Goal: Task Accomplishment & Management: Manage account settings

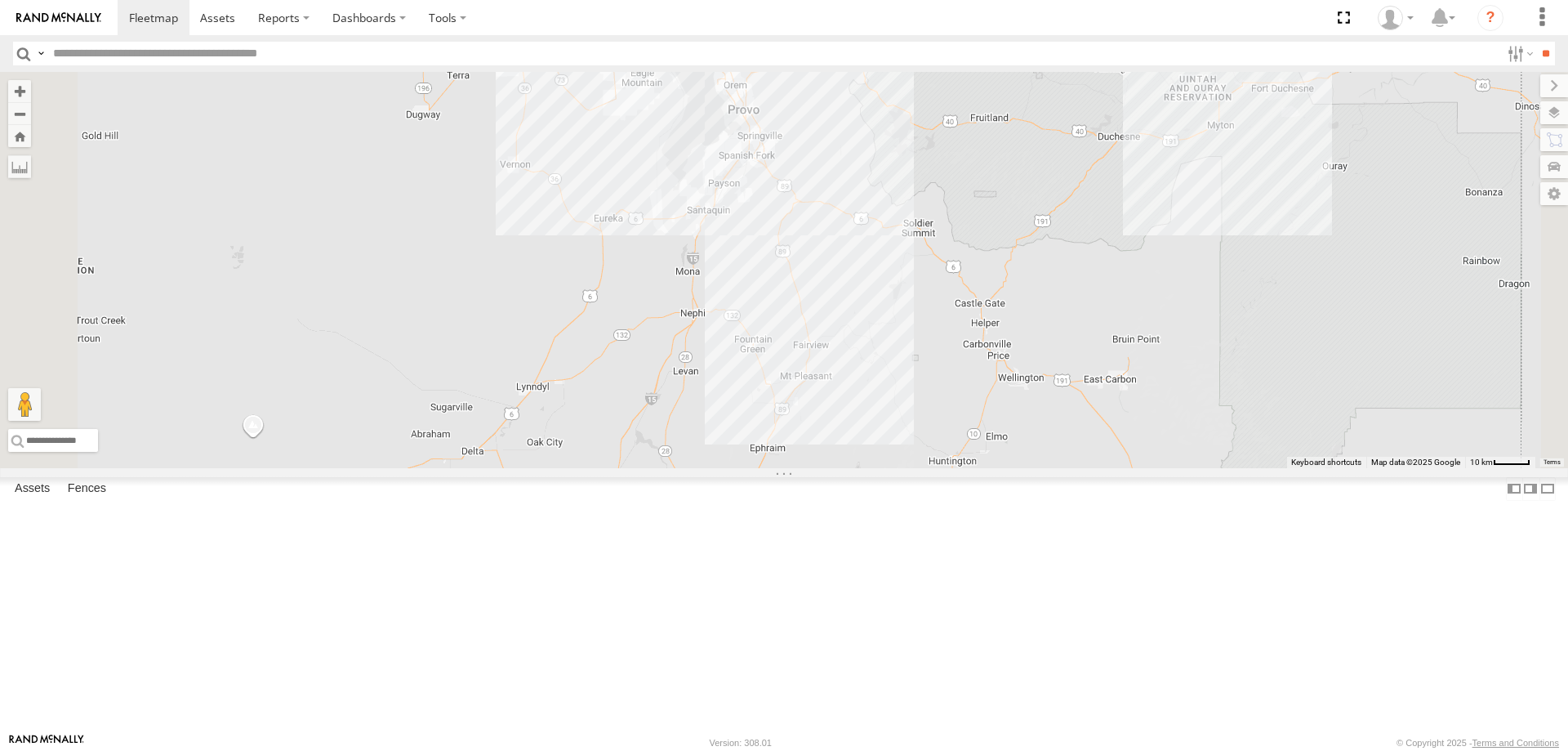
drag, startPoint x: 1010, startPoint y: 429, endPoint x: 1036, endPoint y: 534, distance: 108.2
click at [1040, 468] on div "Justin -2023 F150 JARED -2017 F150 JORGE 2020 F350 GT2 JAKE 2014 Chevy" at bounding box center [784, 270] width 1568 height 396
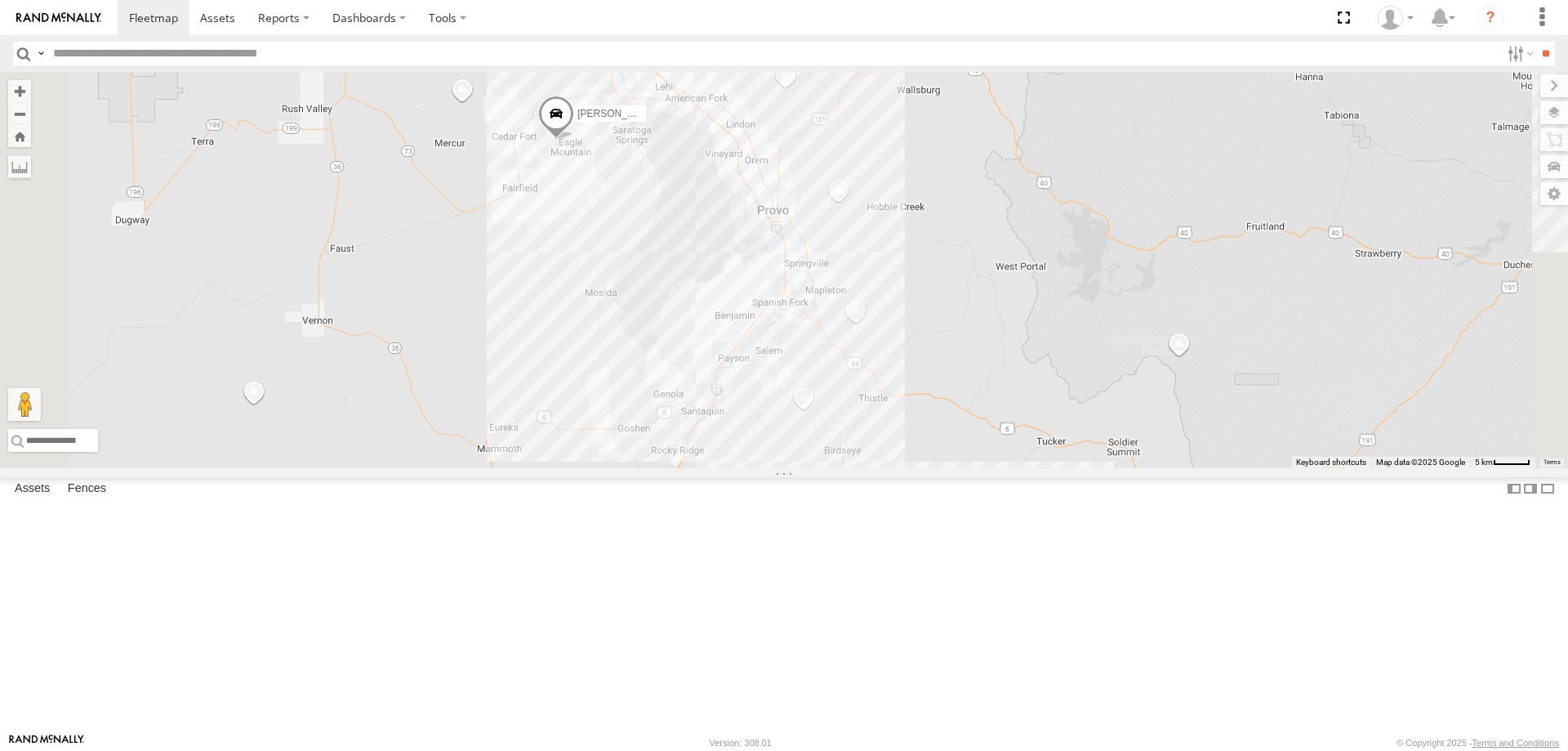
drag, startPoint x: 989, startPoint y: 525, endPoint x: 1050, endPoint y: 693, distance: 178.7
click at [1050, 468] on div "Justin -2023 F150 JARED -2017 F150 JORGE 2020 F350 GT2 2" at bounding box center [784, 270] width 1568 height 396
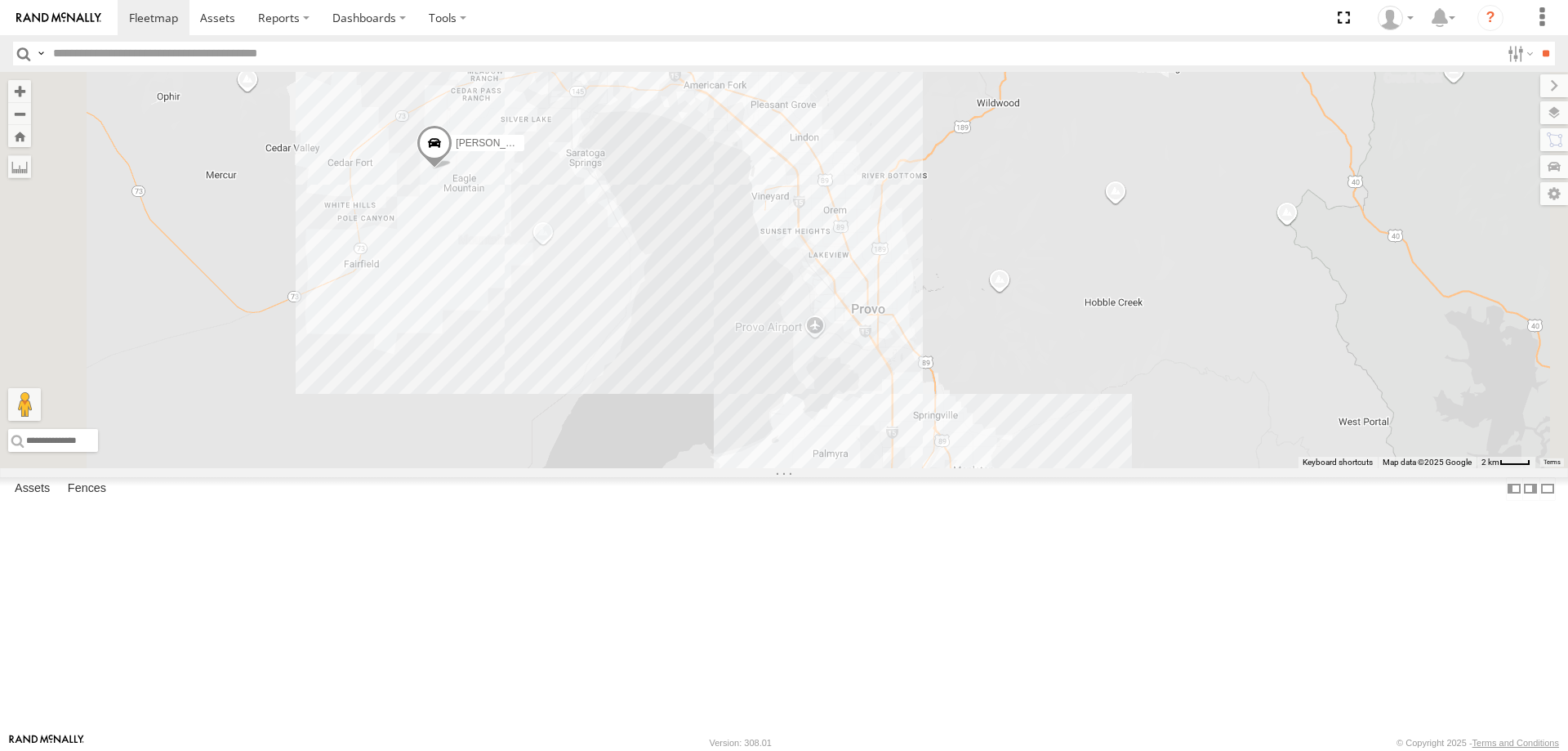
drag, startPoint x: 887, startPoint y: 554, endPoint x: 885, endPoint y: 779, distance: 225.0
click at [885, 750] on html at bounding box center [784, 376] width 1568 height 751
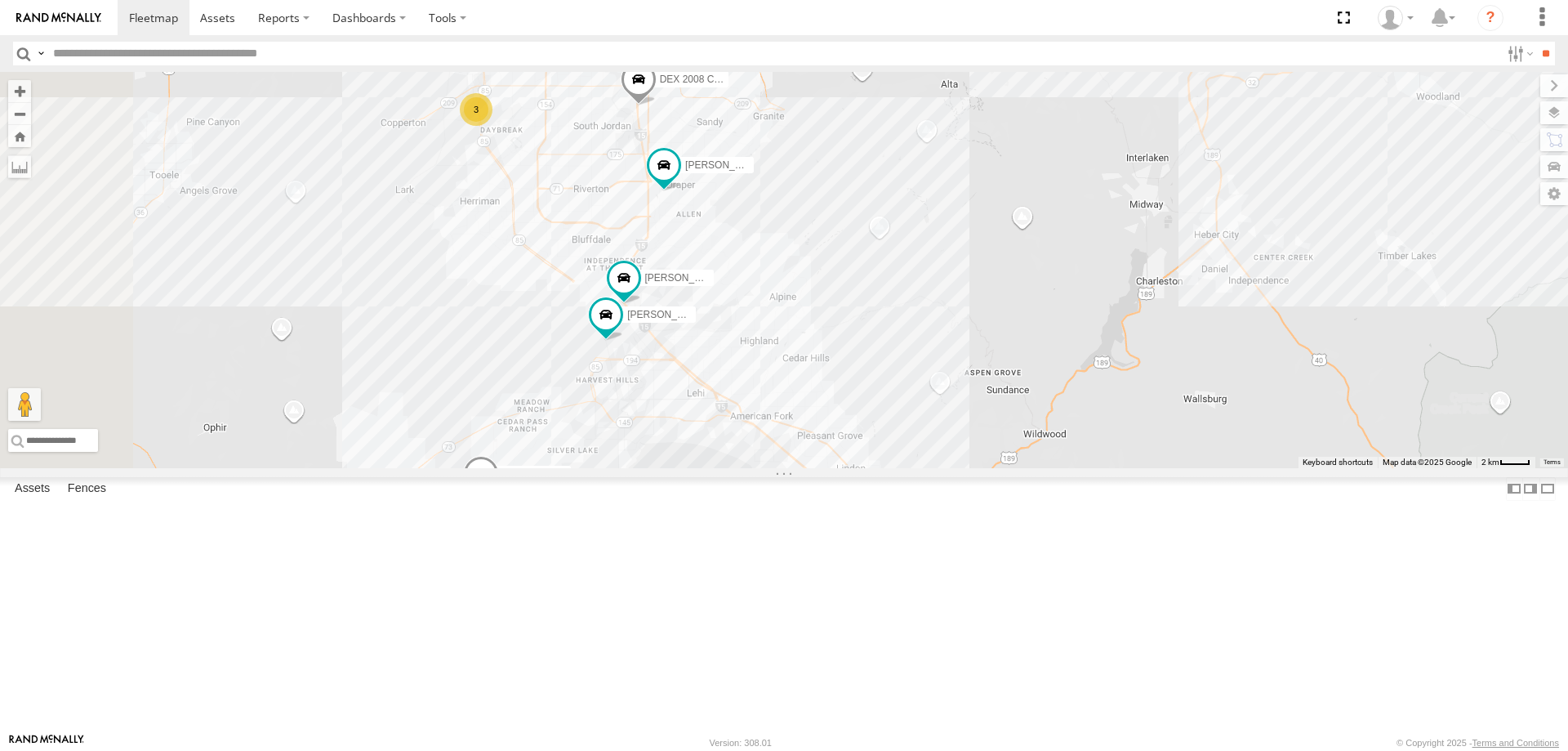
drag, startPoint x: 886, startPoint y: 607, endPoint x: 917, endPoint y: 730, distance: 126.8
click at [922, 468] on div "Justin -2023 F150 JARED -2017 F150 JORGE 2020 F350 GT2 CASEY 2016 Chevy 3500 DE…" at bounding box center [784, 270] width 1568 height 396
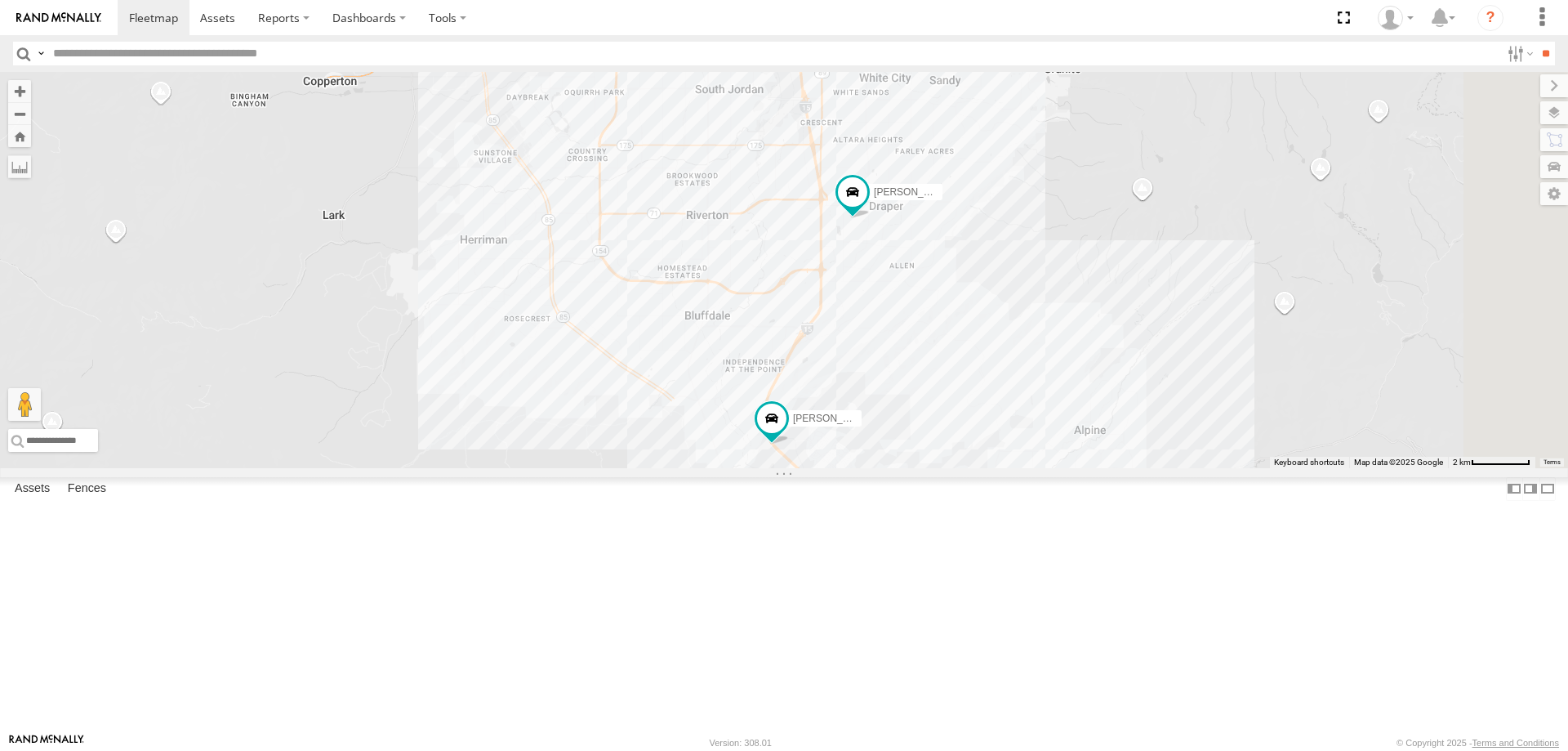
drag, startPoint x: 695, startPoint y: 280, endPoint x: 730, endPoint y: 393, distance: 118.3
click at [730, 393] on div "Justin -2023 F150 JARED -2017 F150 JORGE 2020 F350 GT2 CASEY 2016 Chevy 3500 DE…" at bounding box center [784, 270] width 1568 height 396
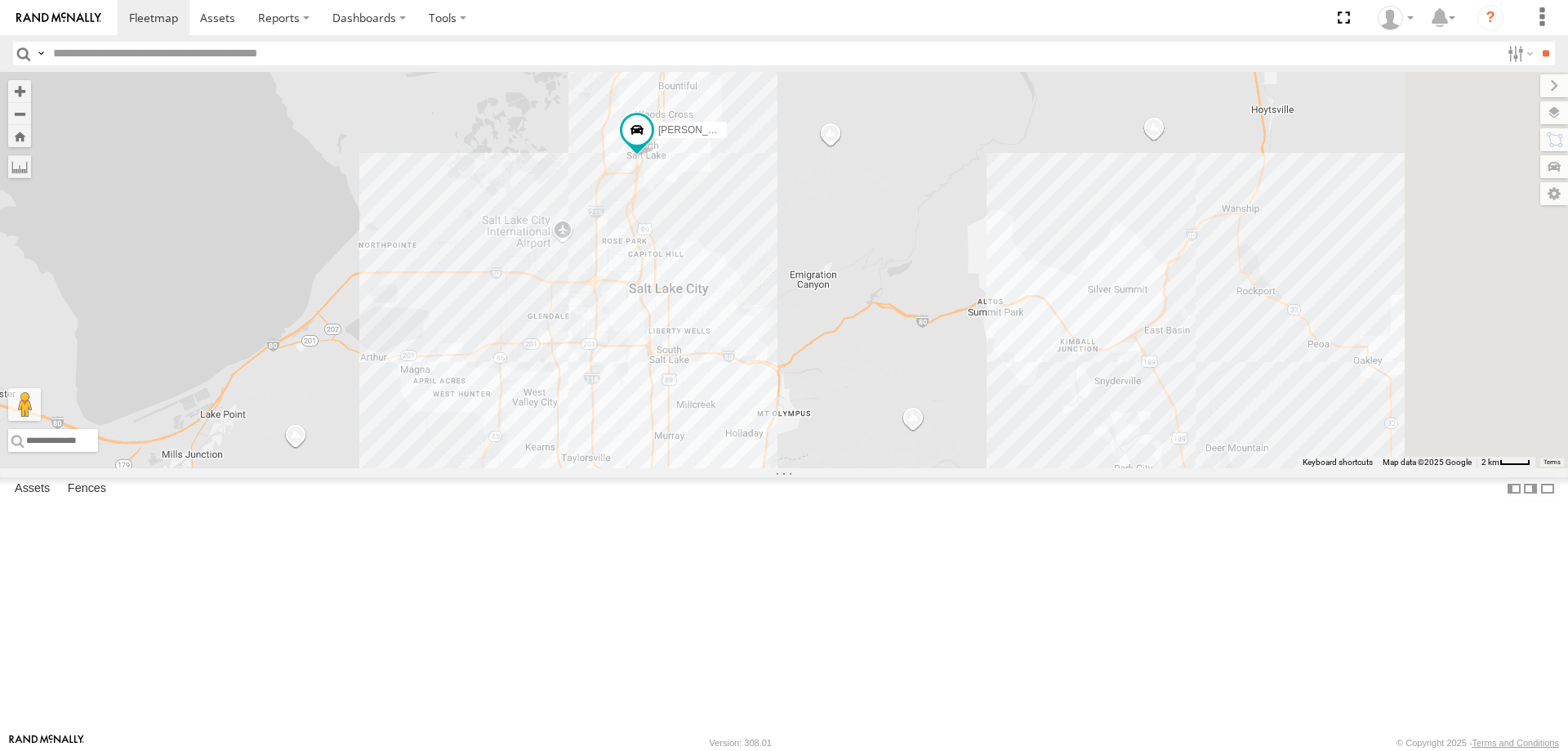
drag, startPoint x: 959, startPoint y: 388, endPoint x: 905, endPoint y: 174, distance: 220.7
click at [905, 174] on div "Justin -2023 F150 JARED -2017 F150 JORGE 2020 F350 GT2 CASEY 2016 Chevy 3500 DE…" at bounding box center [784, 270] width 1568 height 396
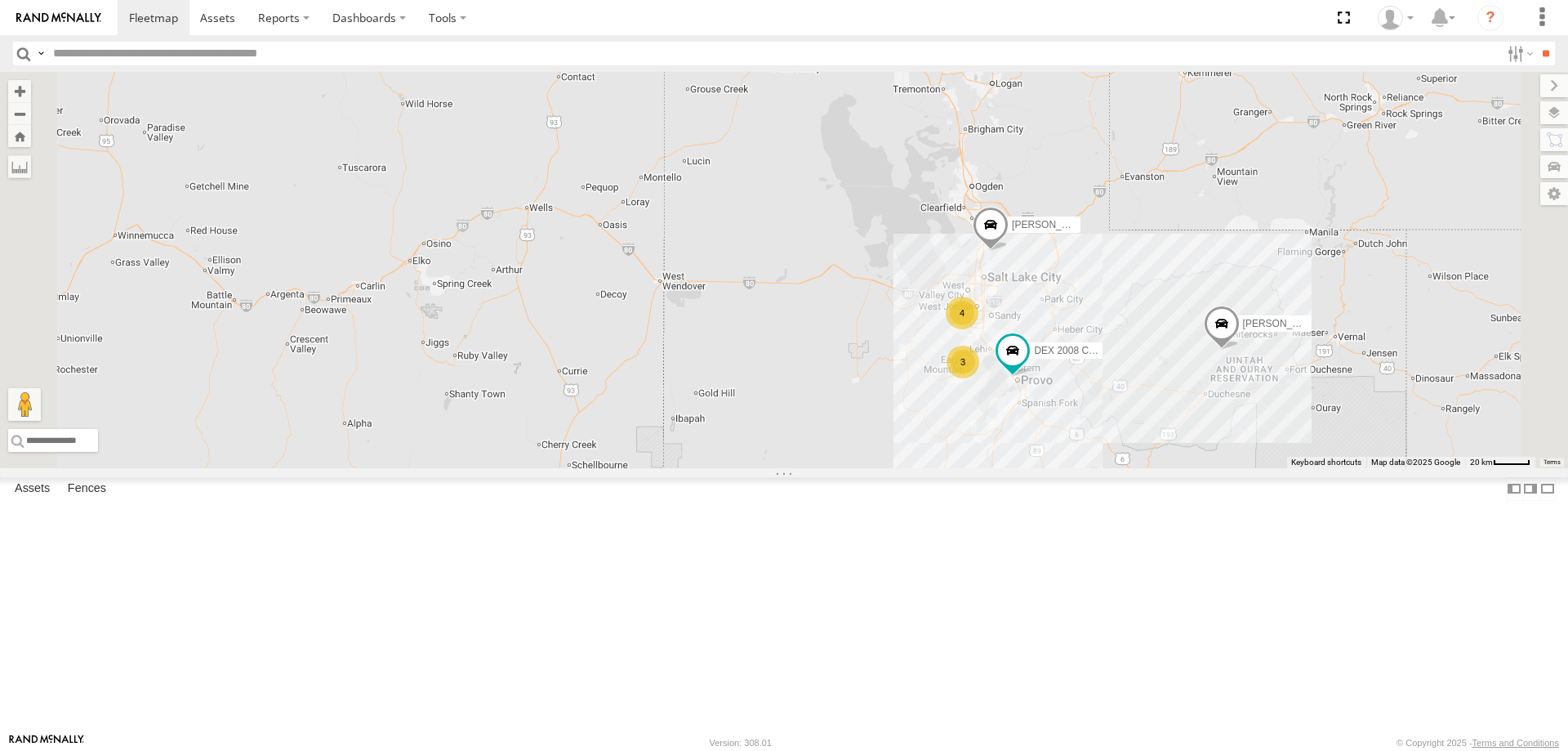
drag, startPoint x: 1353, startPoint y: 457, endPoint x: 1235, endPoint y: 427, distance: 121.8
click at [1239, 429] on div "Justin -2023 F150 DEX 2008 Chevy 4 3 JARED -2017 F150" at bounding box center [784, 270] width 1568 height 396
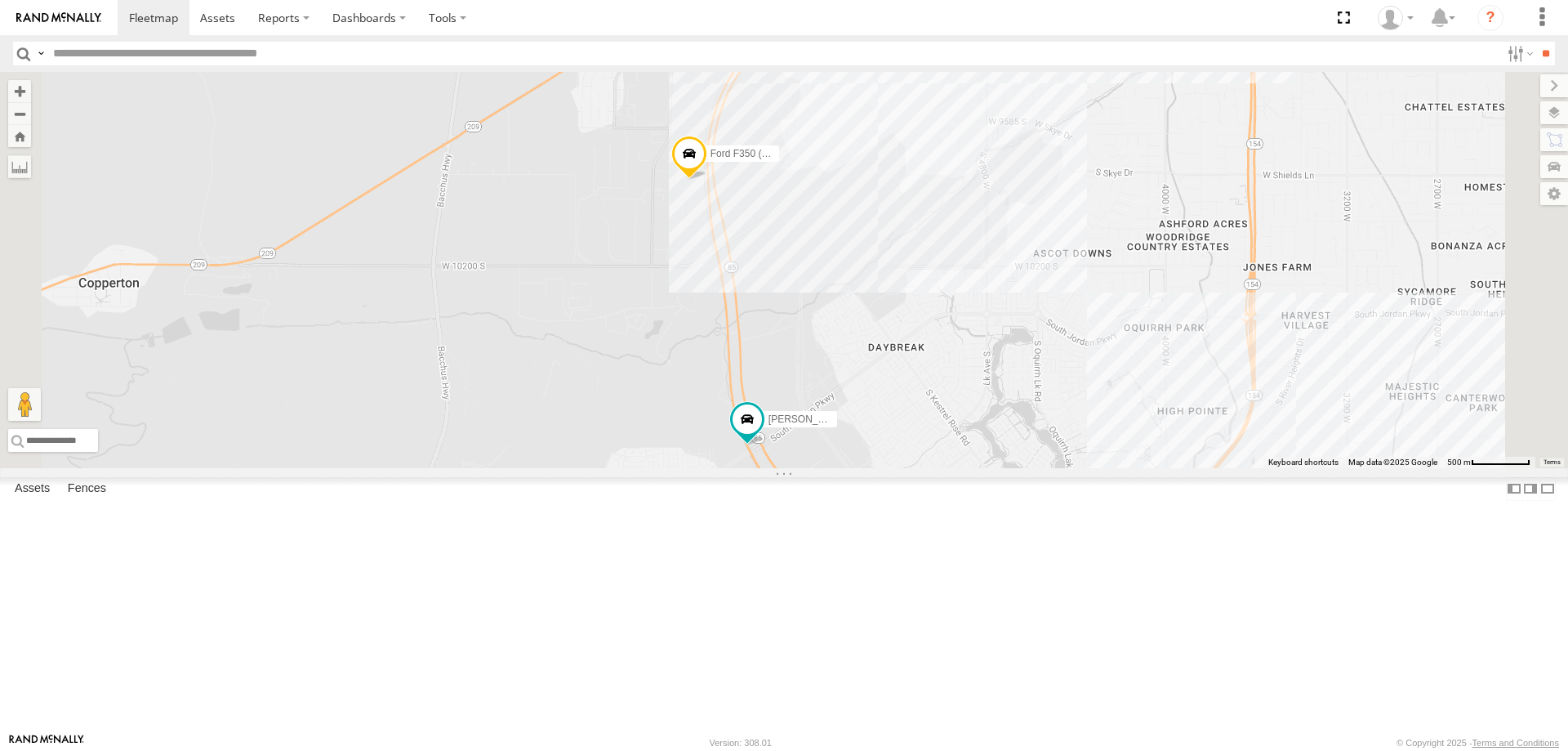
click at [814, 31] on span "Shop 2017 F150" at bounding box center [777, 25] width 73 height 12
click at [0, 0] on div "Shop 2017 F150" at bounding box center [0, 0] width 0 height 0
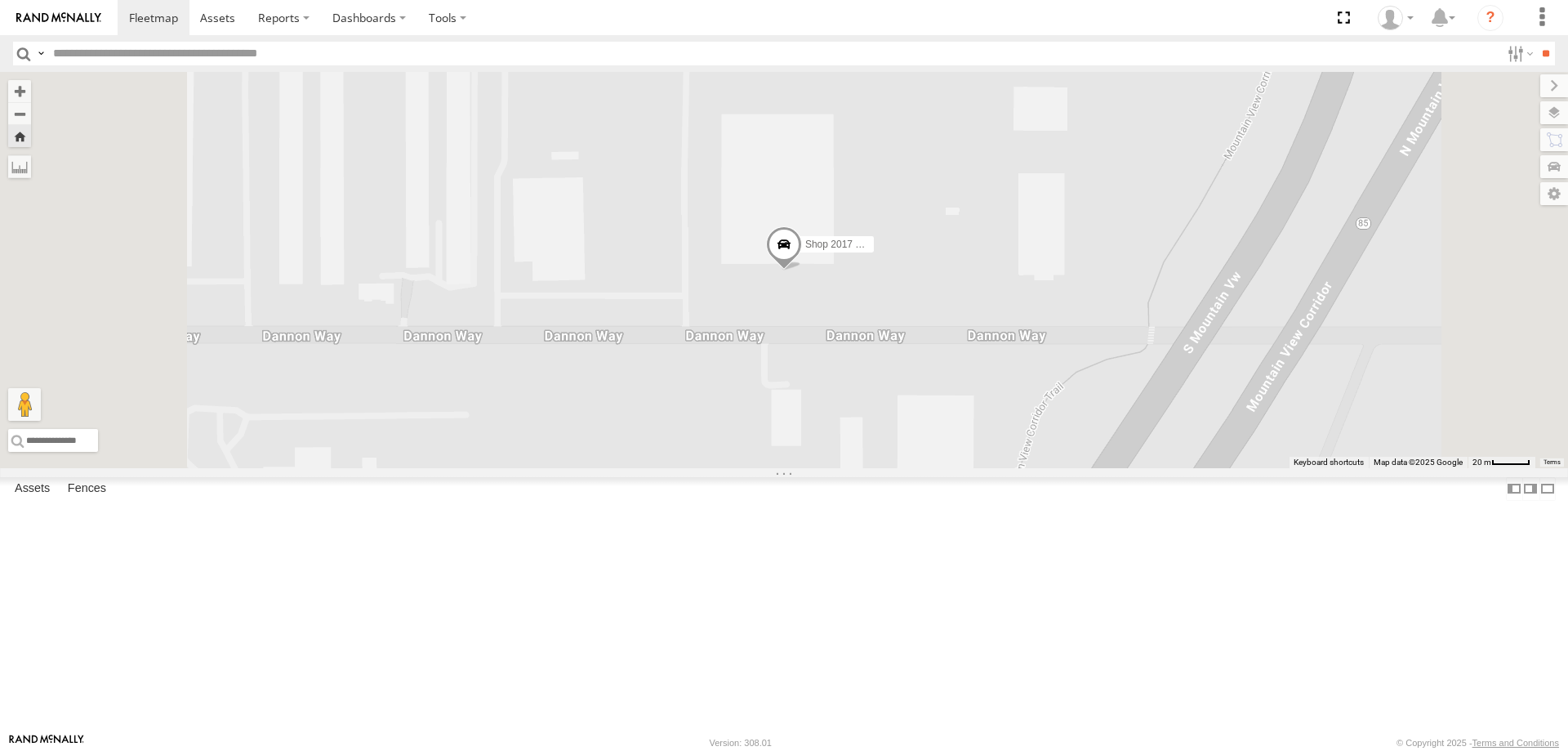
click at [0, 0] on div "Shop 2017 F150" at bounding box center [0, 0] width 0 height 0
drag, startPoint x: 100, startPoint y: 355, endPoint x: 606, endPoint y: 287, distance: 510.5
click at [606, 287] on div "Shop 2017 F150" at bounding box center [784, 270] width 1568 height 396
click at [0, 0] on div at bounding box center [0, 0] width 0 height 0
click at [879, 250] on span "Shop 2017 F150" at bounding box center [842, 244] width 73 height 12
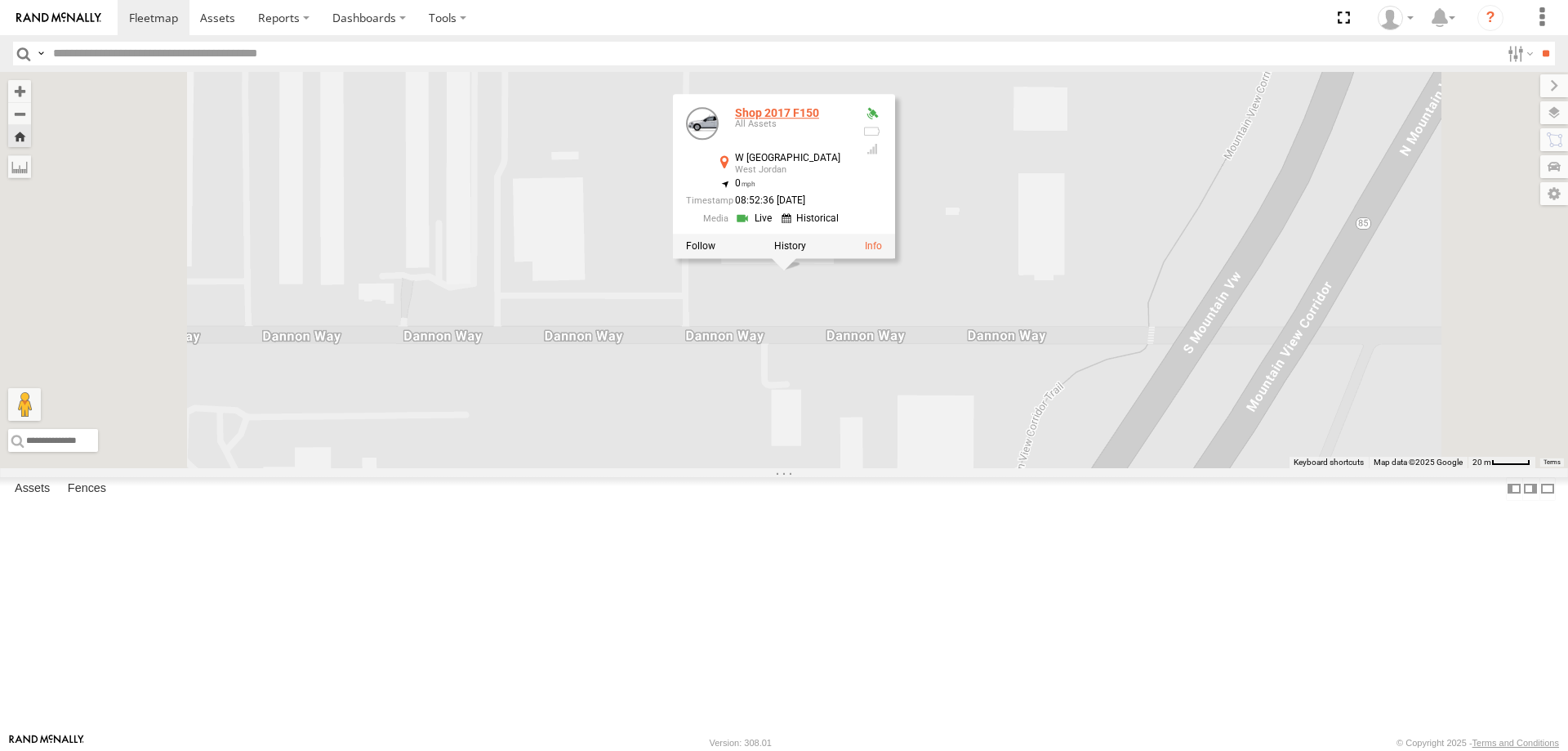
click at [819, 119] on link "Shop 2017 F150" at bounding box center [776, 112] width 84 height 13
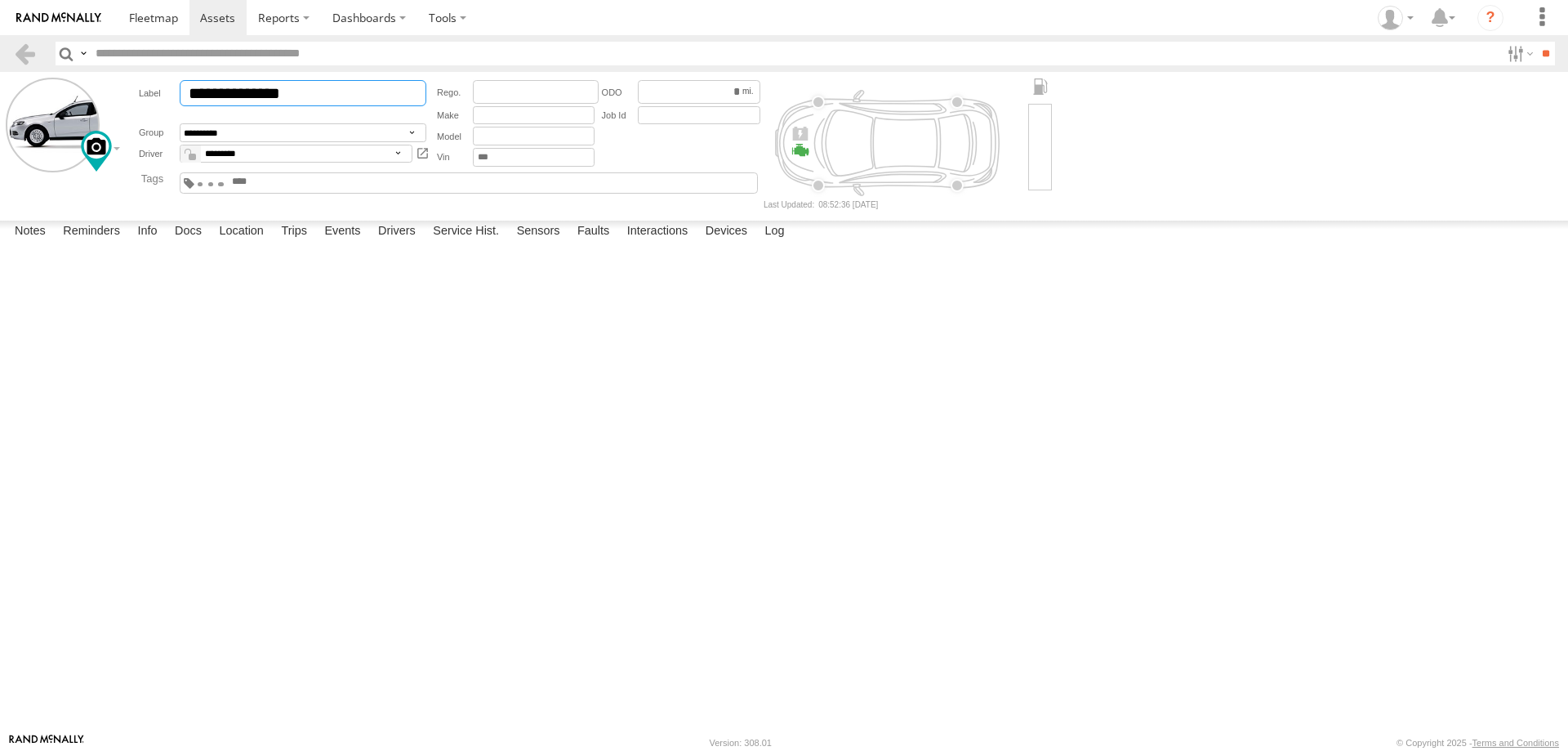
drag, startPoint x: 228, startPoint y: 100, endPoint x: 182, endPoint y: 92, distance: 46.7
click at [180, 94] on input "**********" at bounding box center [302, 93] width 246 height 27
type input "**********"
click at [1550, 50] on input "**" at bounding box center [1545, 53] width 19 height 24
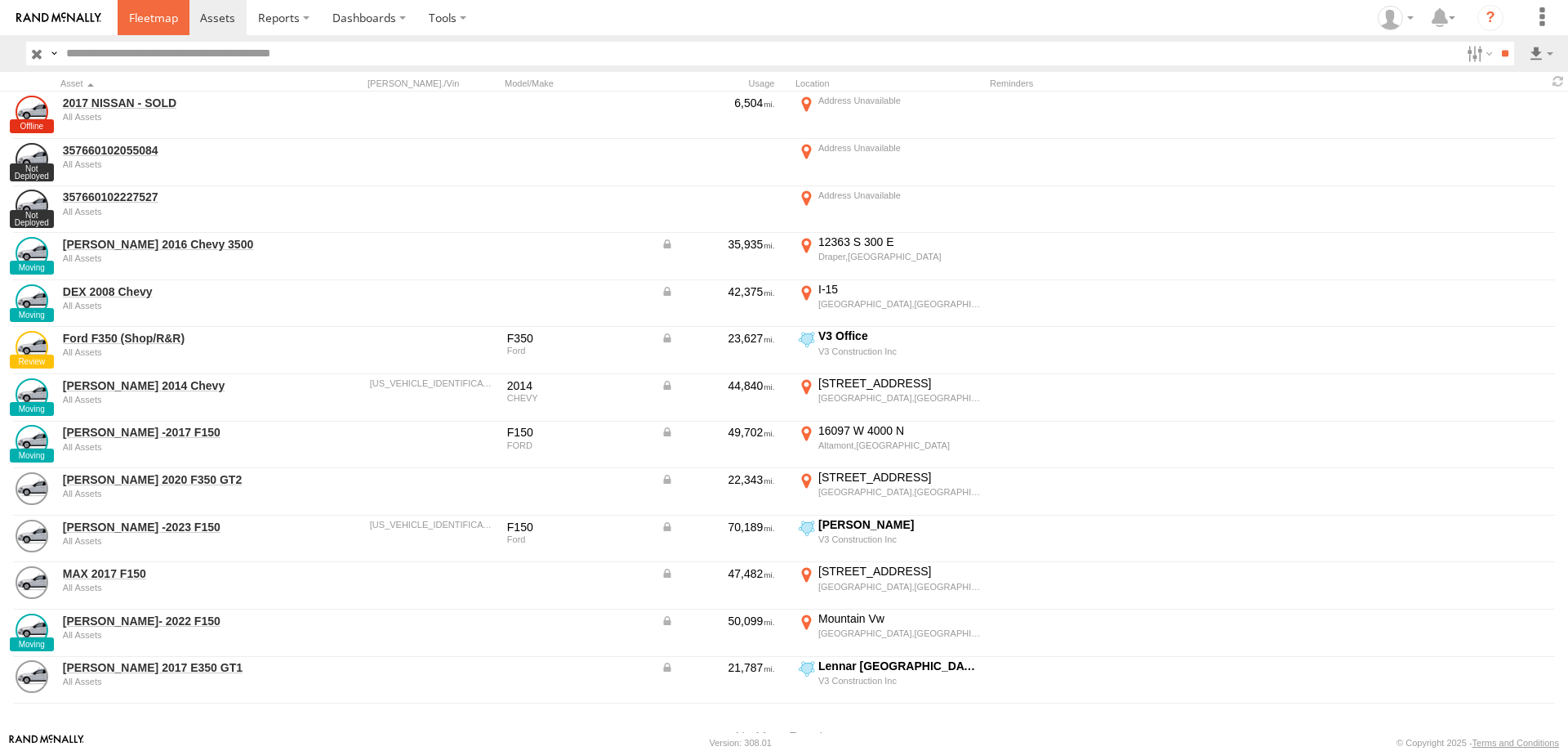
click at [146, 16] on span at bounding box center [154, 18] width 49 height 16
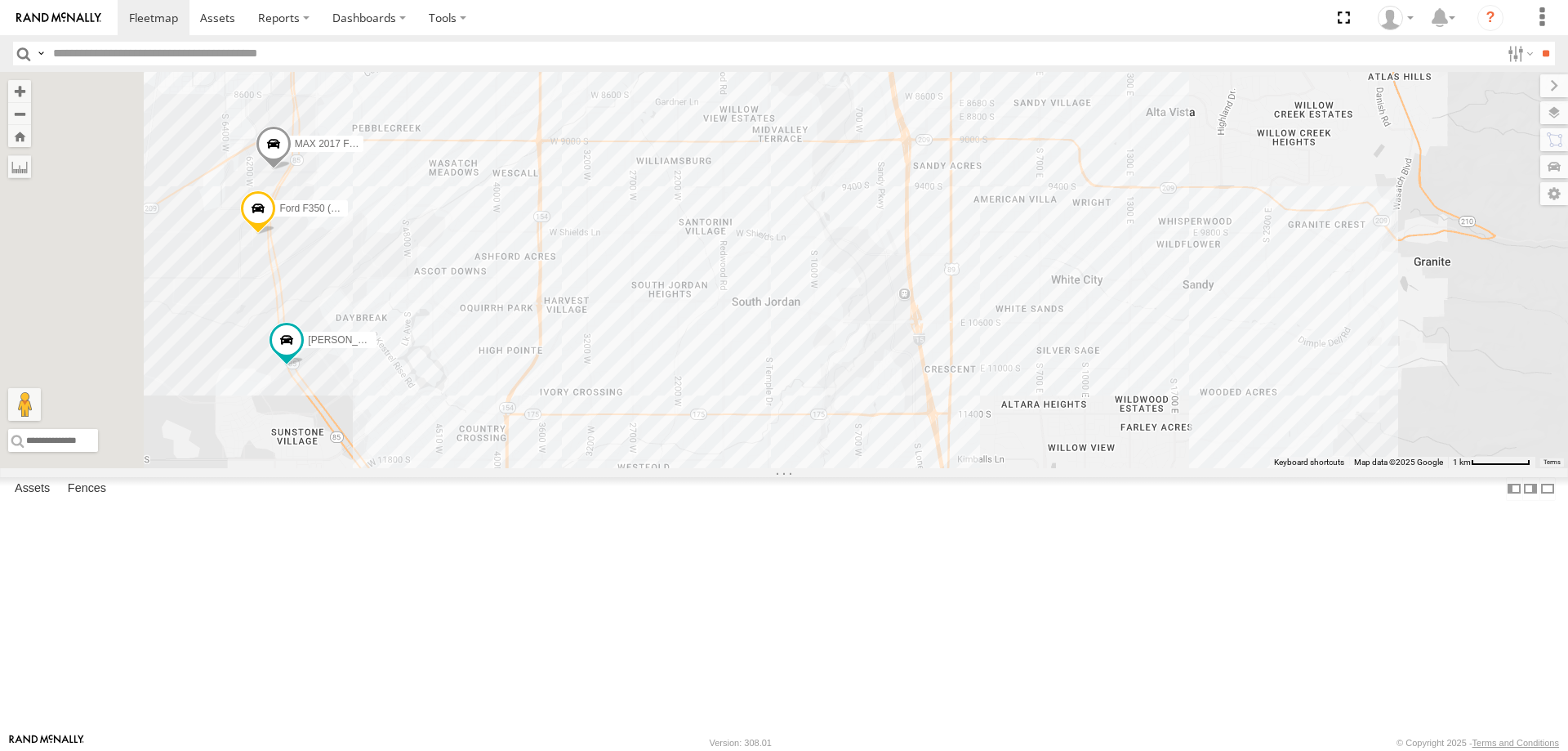
drag, startPoint x: 481, startPoint y: 385, endPoint x: 578, endPoint y: 388, distance: 97.0
click at [578, 388] on div "RUBEN 2017 E350 GT1 Justin -2023 F150 JARED -2017 F150 CASEY 2016 Chevy 3500 DE…" at bounding box center [784, 270] width 1568 height 396
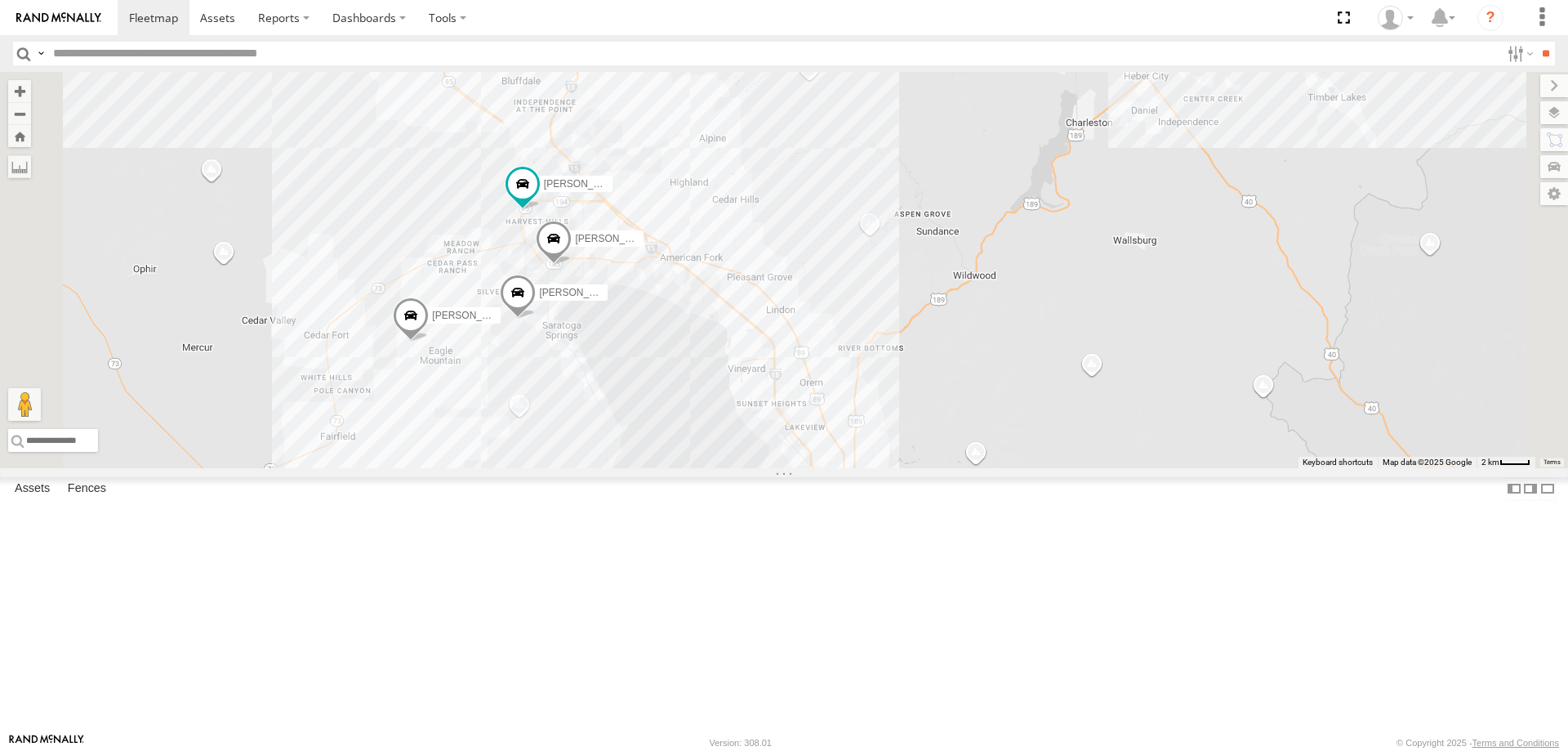
drag, startPoint x: 557, startPoint y: 482, endPoint x: 686, endPoint y: 379, distance: 165.1
click at [686, 379] on div "JORGE 2020 F350 GT2 RUBEN 2017 E350 GT1 Justin -2023 F150 MITCH- 2022 F150 JARE…" at bounding box center [784, 270] width 1568 height 396
